Goal: Task Accomplishment & Management: Manage account settings

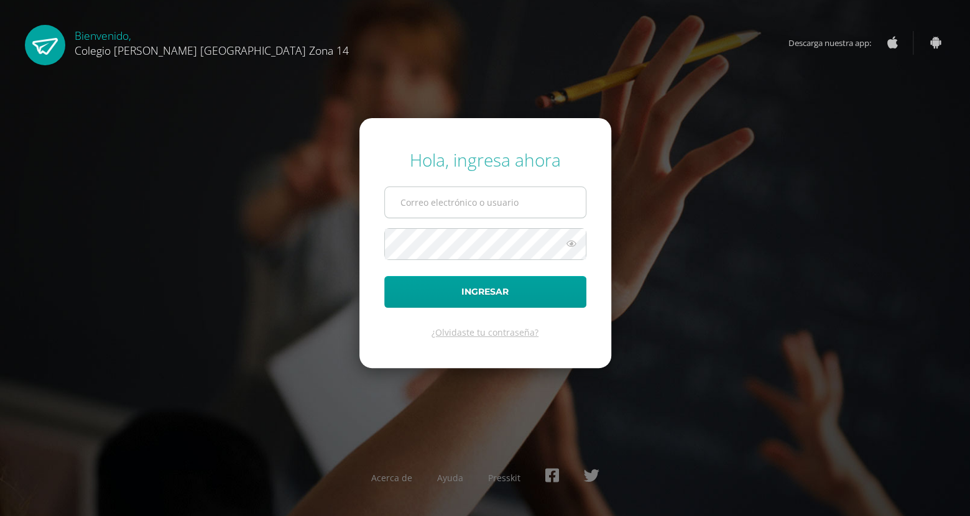
drag, startPoint x: 497, startPoint y: 186, endPoint x: 494, endPoint y: 197, distance: 10.9
click at [494, 197] on form "Hola, ingresa ahora Ingresar ¿Olvidaste tu contraseña?" at bounding box center [486, 243] width 252 height 250
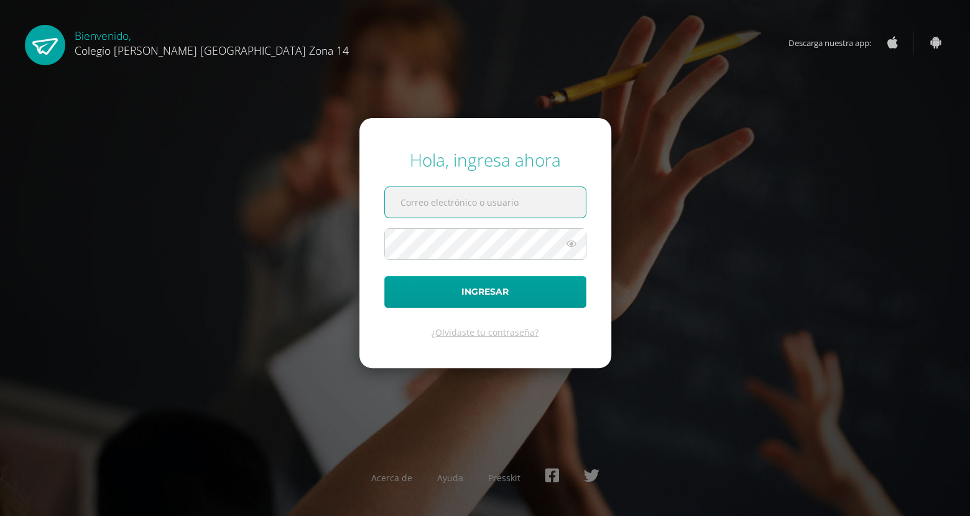
paste input "[PERSON_NAME][EMAIL_ADDRESS][DOMAIN_NAME]"
click at [494, 197] on input "[PERSON_NAME][EMAIL_ADDRESS][DOMAIN_NAME]" at bounding box center [485, 202] width 201 height 30
type input "[PERSON_NAME][EMAIL_ADDRESS][DOMAIN_NAME]"
click at [569, 239] on icon at bounding box center [572, 243] width 16 height 15
click at [384, 276] on button "Ingresar" at bounding box center [485, 292] width 202 height 32
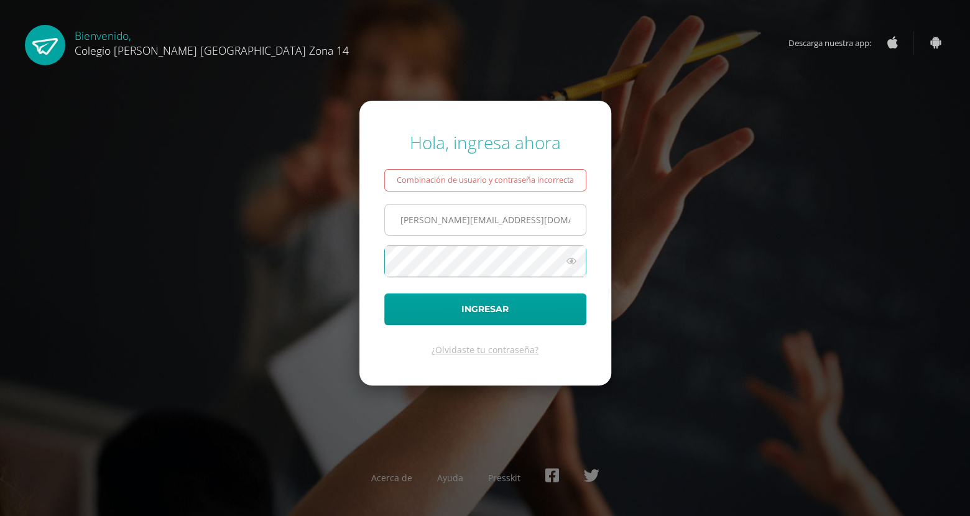
click at [384, 294] on button "Ingresar" at bounding box center [485, 310] width 202 height 32
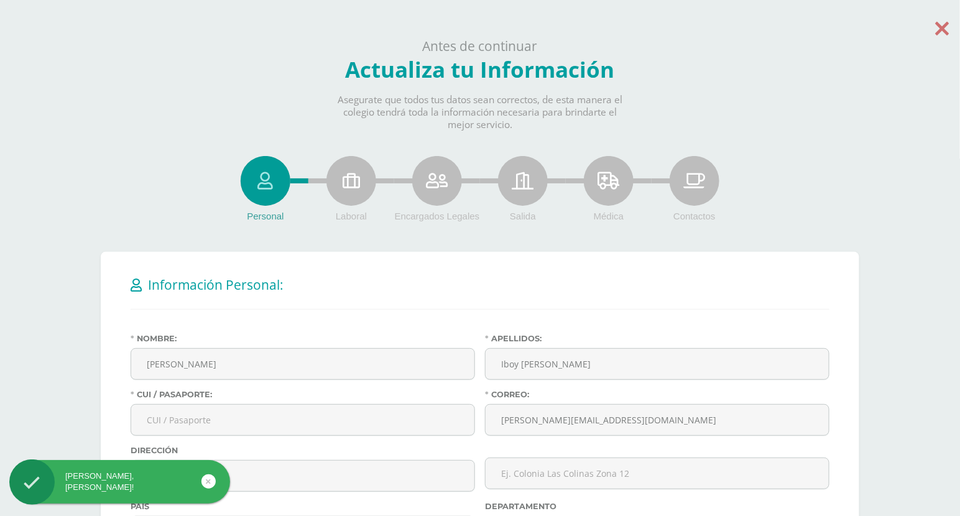
click at [940, 30] on icon at bounding box center [943, 28] width 14 height 22
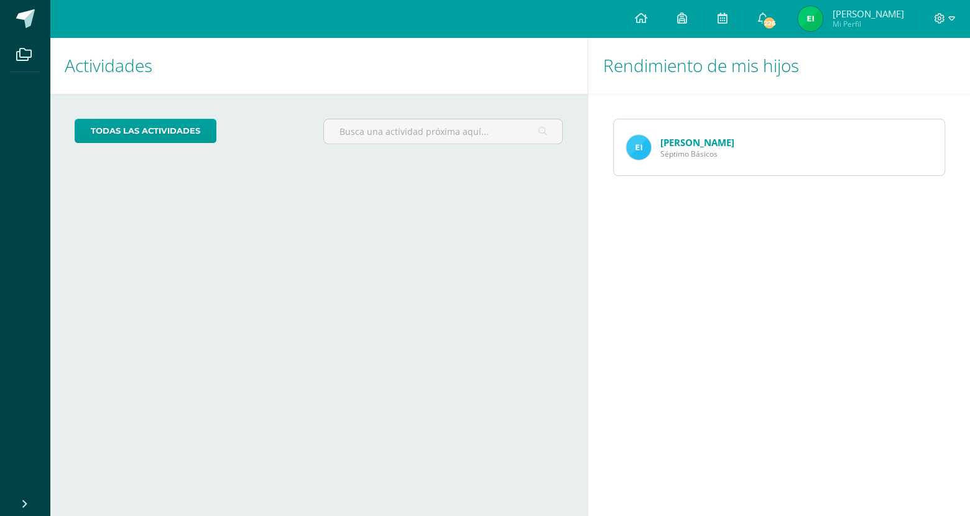
click at [687, 138] on link "Eller Iboy" at bounding box center [698, 142] width 74 height 12
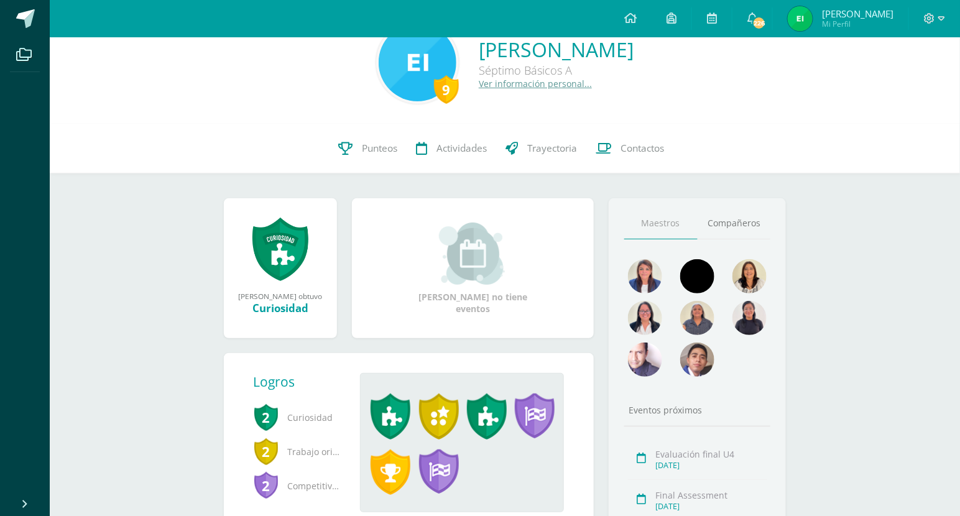
scroll to position [36, 0]
click at [381, 154] on span "Punteos" at bounding box center [379, 148] width 35 height 13
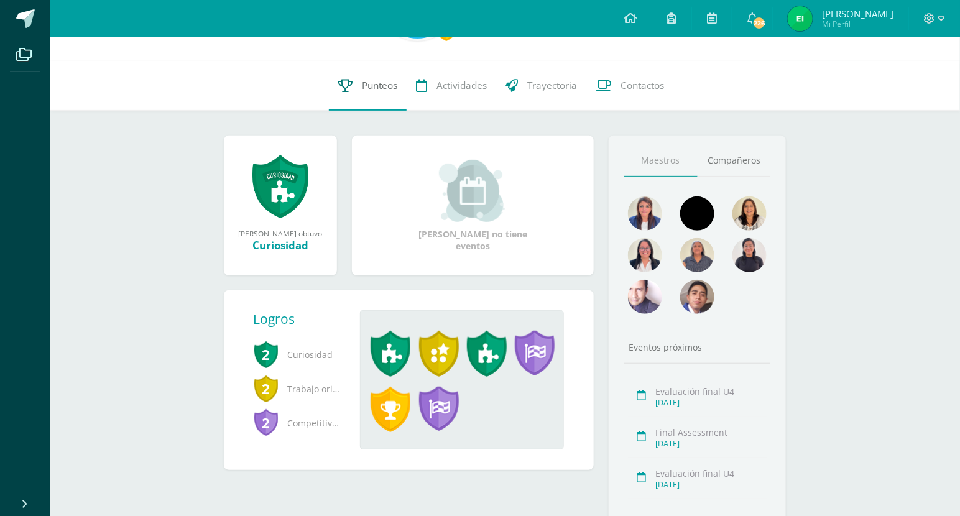
scroll to position [101, 0]
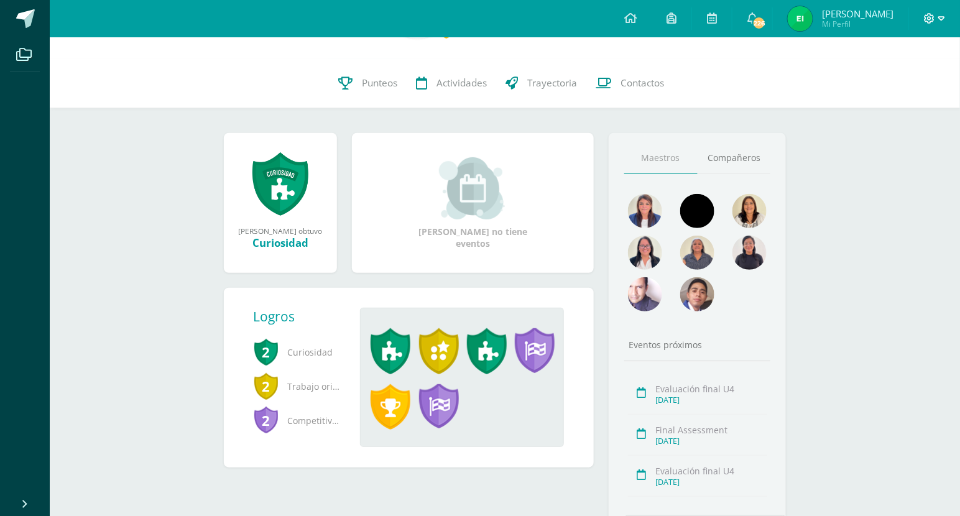
click at [937, 15] on span at bounding box center [934, 19] width 21 height 14
click at [881, 66] on span "Configuración" at bounding box center [904, 67] width 58 height 12
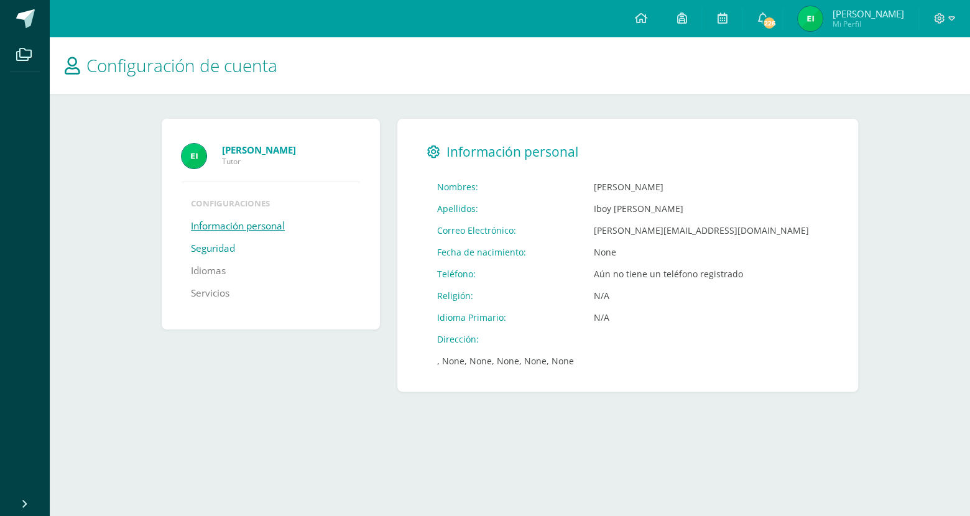
click at [218, 250] on link "Seguridad" at bounding box center [213, 249] width 44 height 22
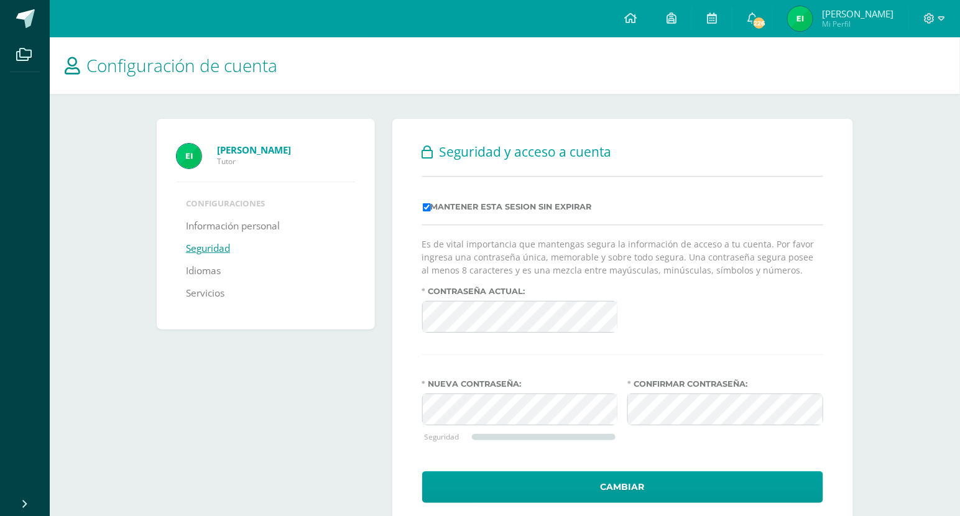
scroll to position [34, 0]
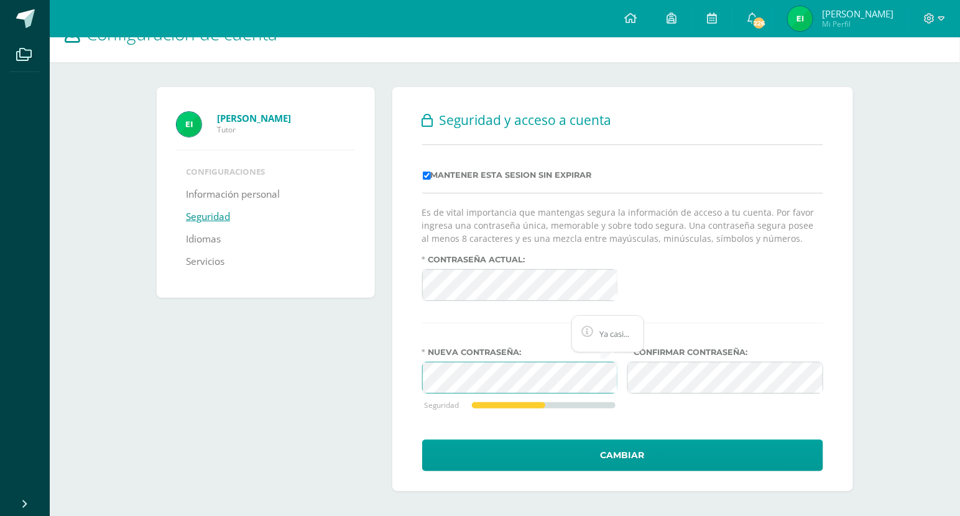
click at [364, 381] on div "[PERSON_NAME] Tutor Configuraciones Información personal Seguridad Idiomas Serv…" at bounding box center [505, 289] width 707 height 404
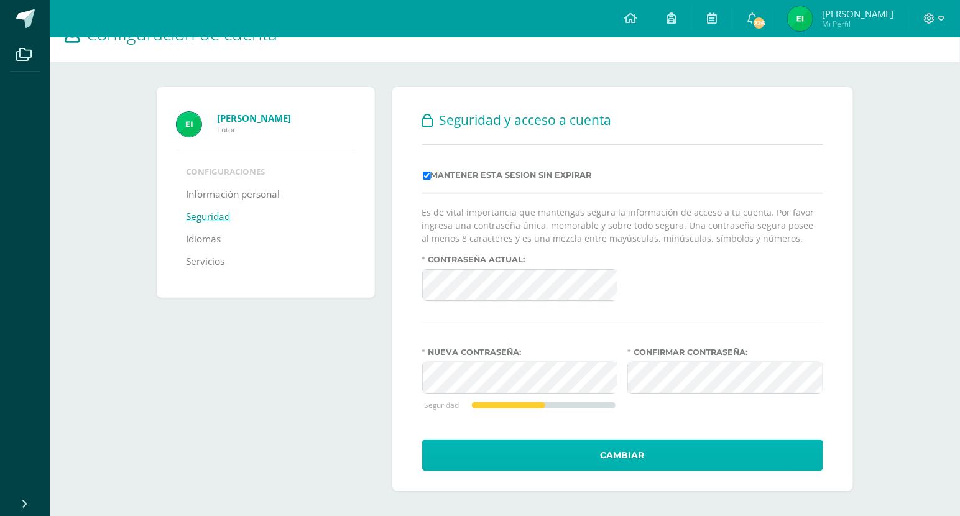
click at [620, 447] on button "Cambiar" at bounding box center [622, 456] width 401 height 32
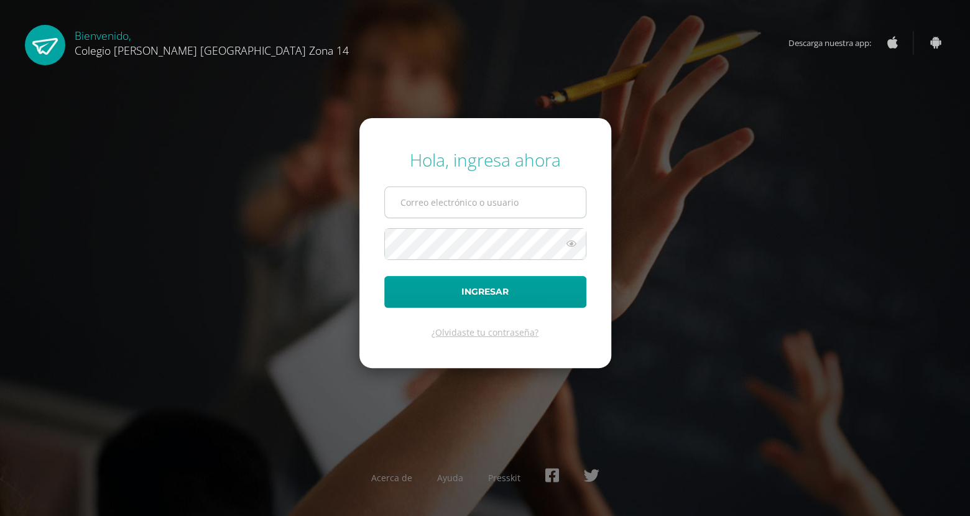
click at [462, 213] on input "text" at bounding box center [485, 202] width 201 height 30
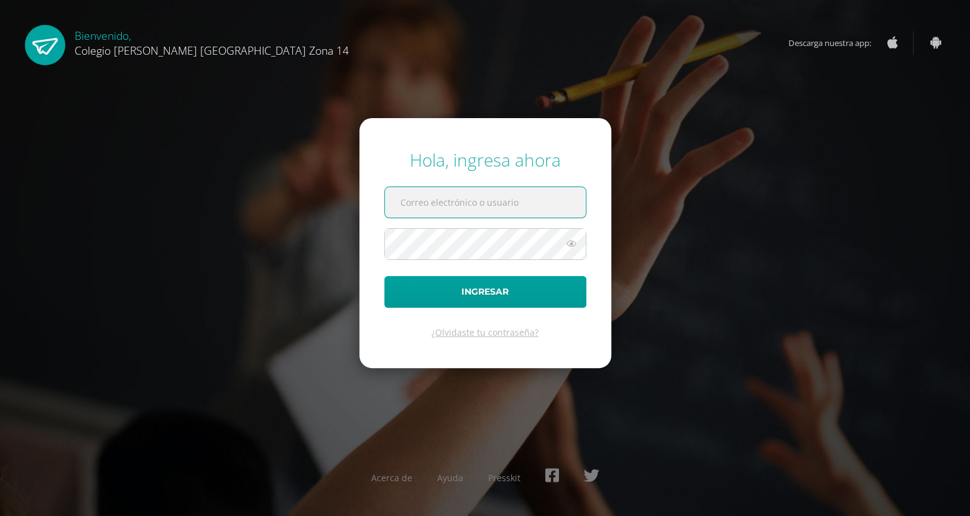
paste input "e.susy.i@gmail.com"
type input "e.susy.i@gmail.com"
click at [573, 242] on icon at bounding box center [572, 243] width 16 height 15
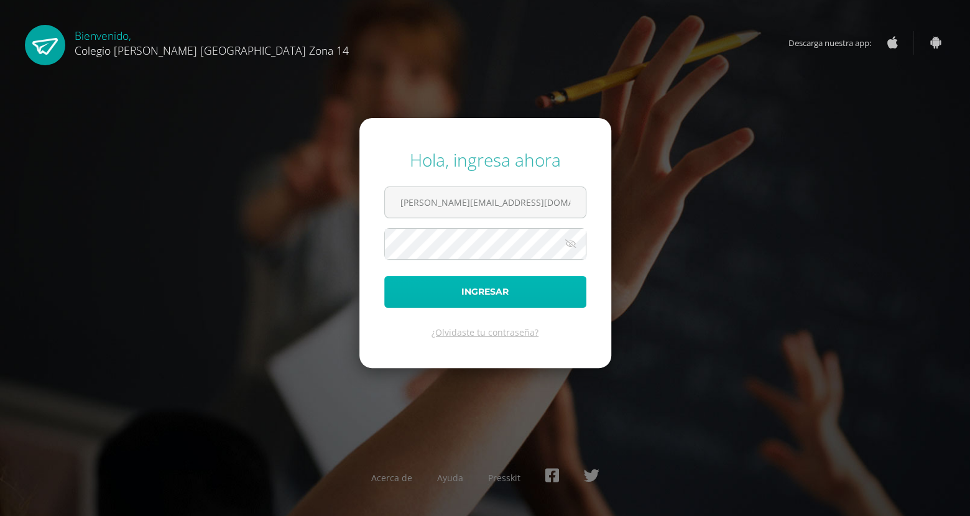
click at [499, 289] on button "Ingresar" at bounding box center [485, 292] width 202 height 32
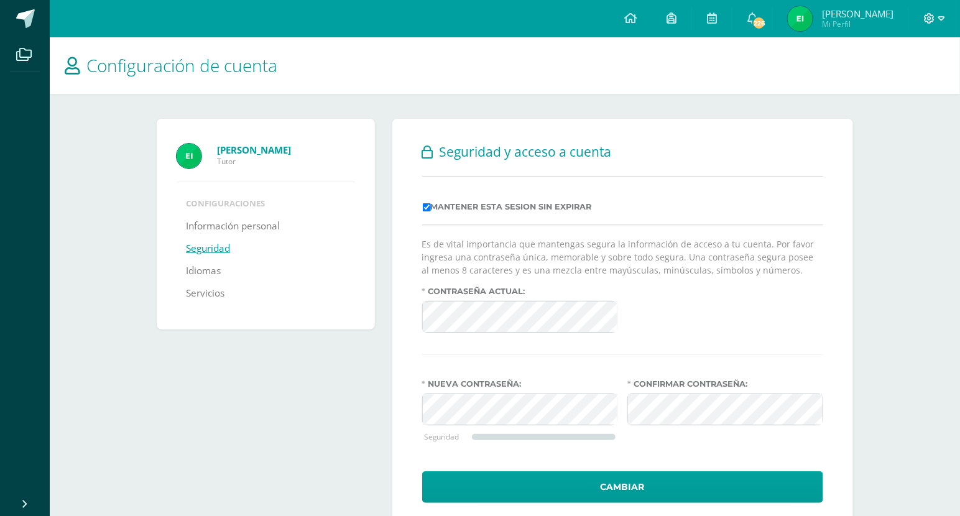
drag, startPoint x: 934, startPoint y: 27, endPoint x: 936, endPoint y: 18, distance: 8.9
click at [936, 18] on div at bounding box center [934, 18] width 51 height 37
click at [936, 18] on span at bounding box center [934, 19] width 21 height 14
click at [901, 81] on span "Cerrar sesión" at bounding box center [903, 85] width 56 height 12
